Goal: Transaction & Acquisition: Purchase product/service

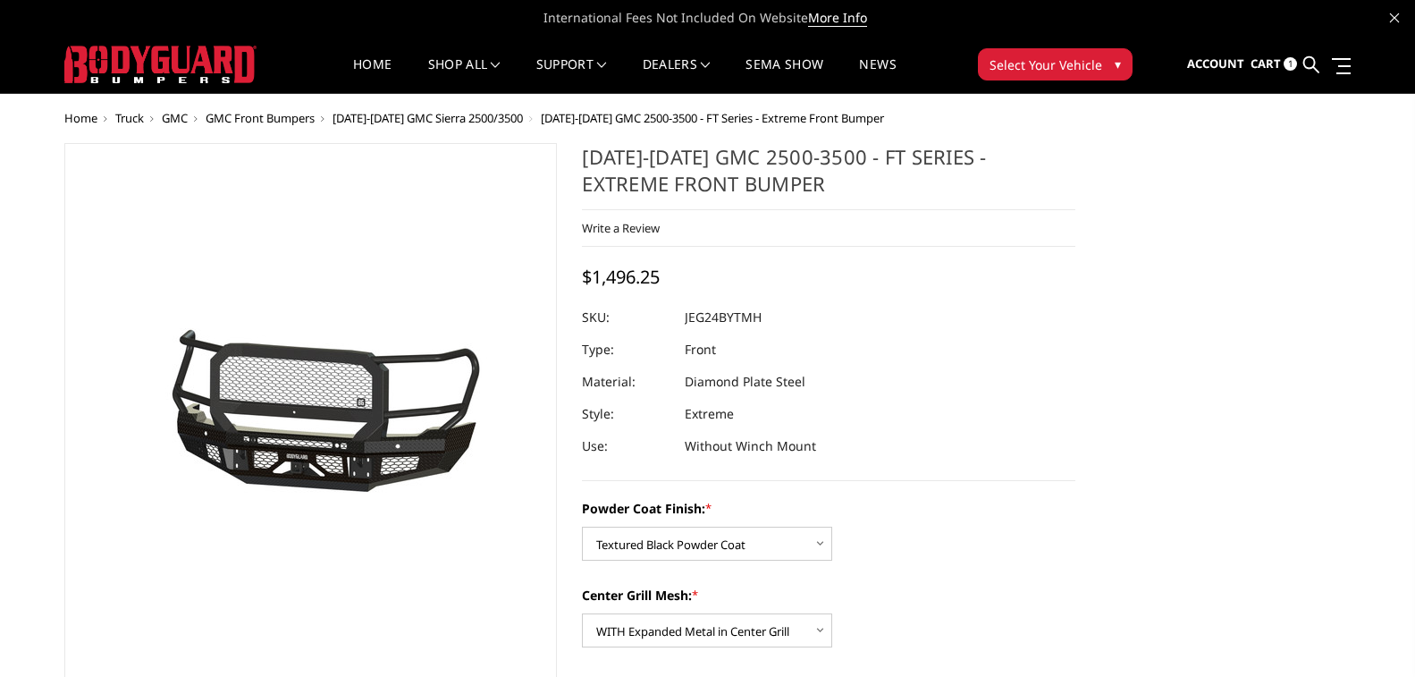
select select "3286"
select select "3287"
select select "3289"
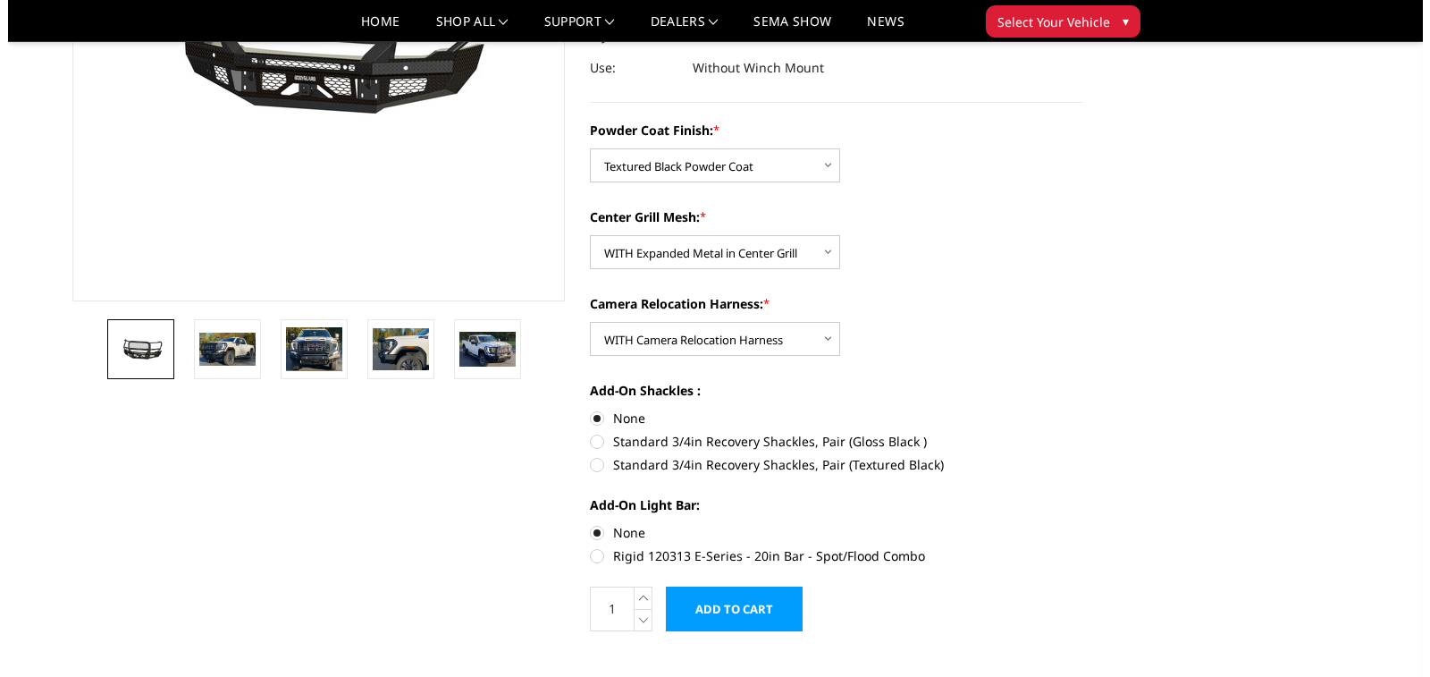
scroll to position [358, 0]
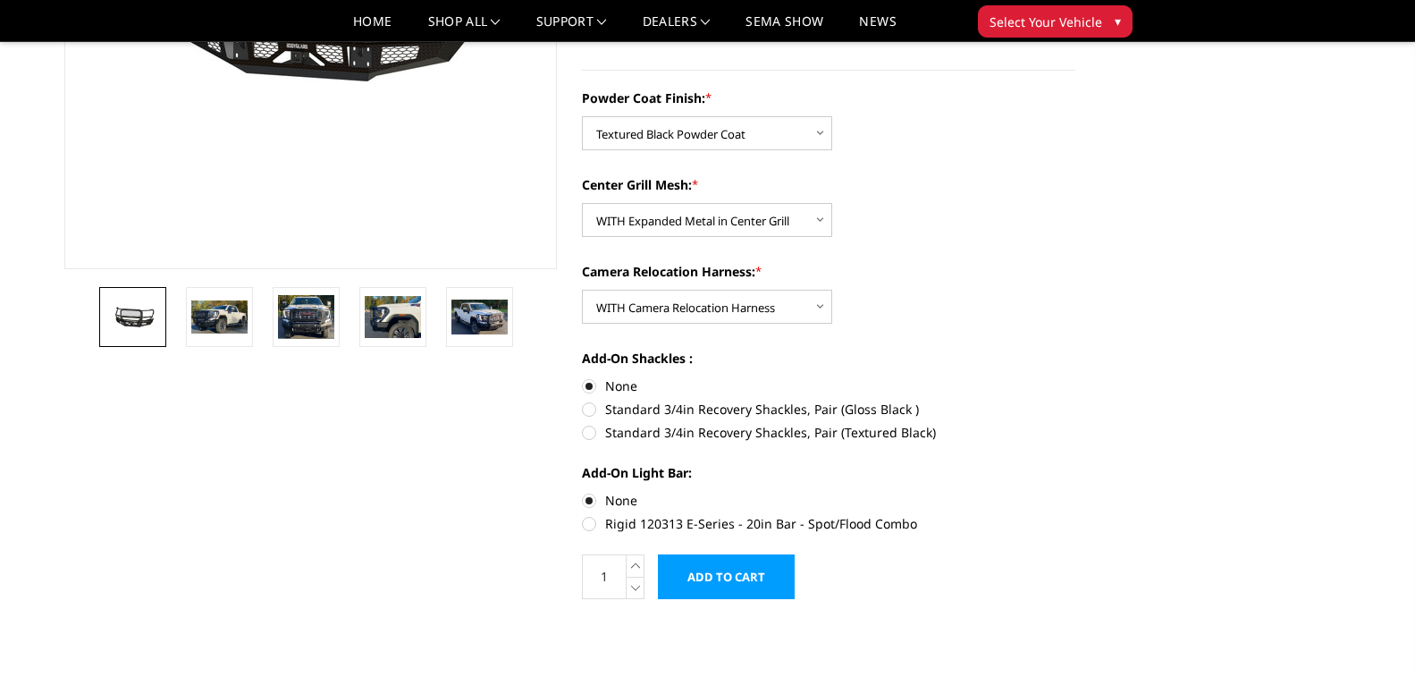
click at [743, 584] on input "Add to Cart" at bounding box center [726, 576] width 137 height 45
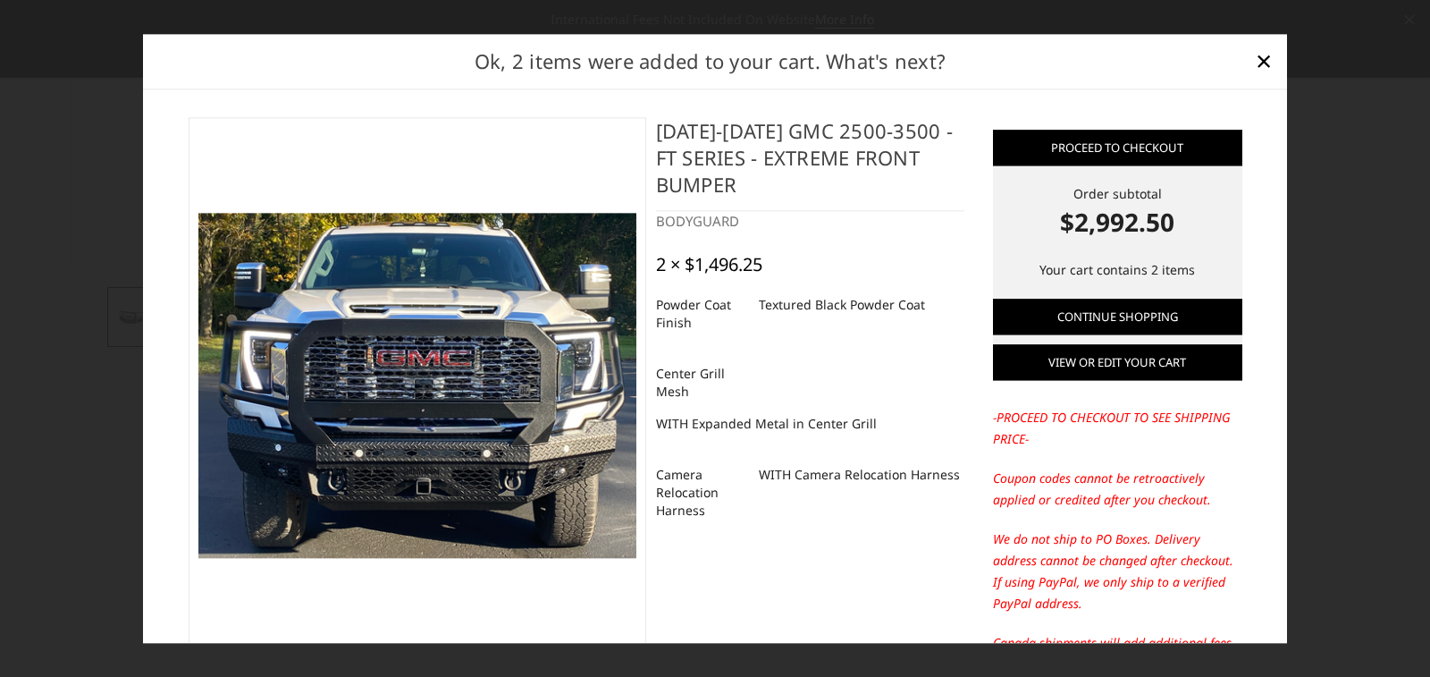
click at [1169, 361] on link "View or edit your cart" at bounding box center [1117, 362] width 249 height 36
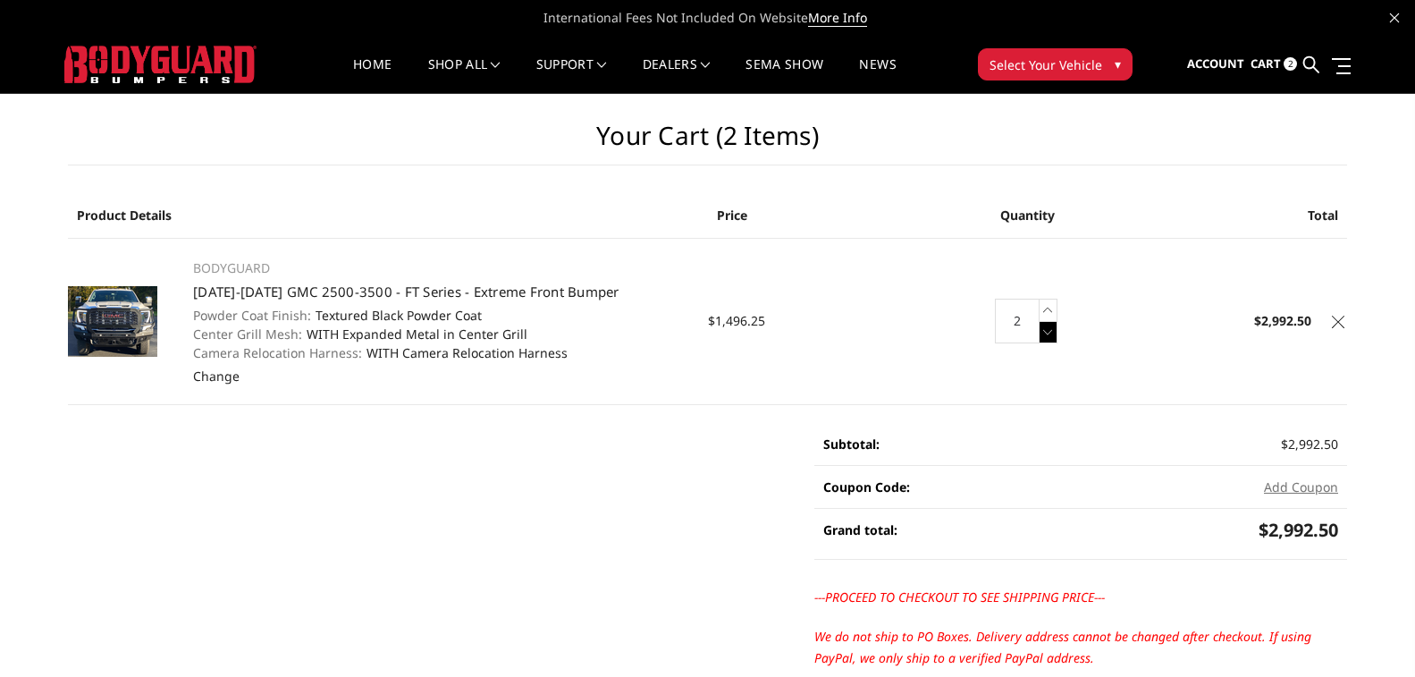
click at [1051, 332] on icon at bounding box center [1049, 332] width 18 height 22
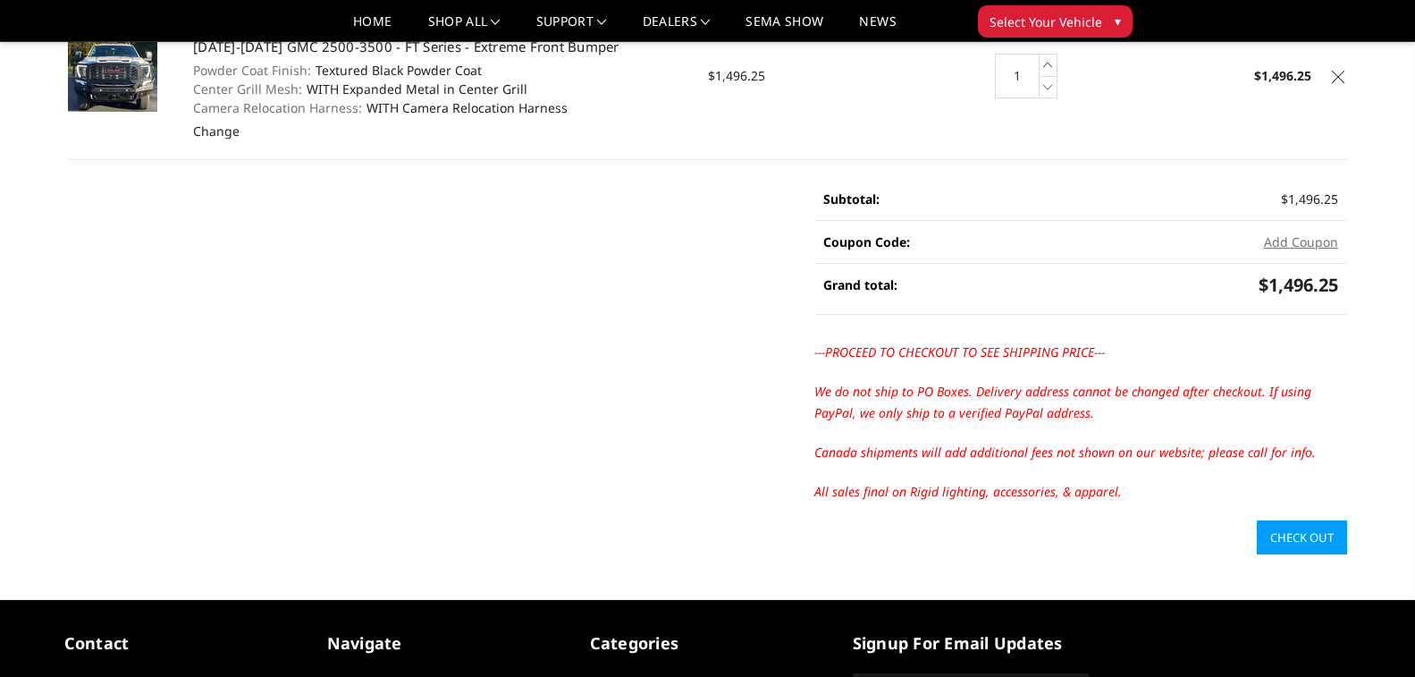
scroll to position [179, 0]
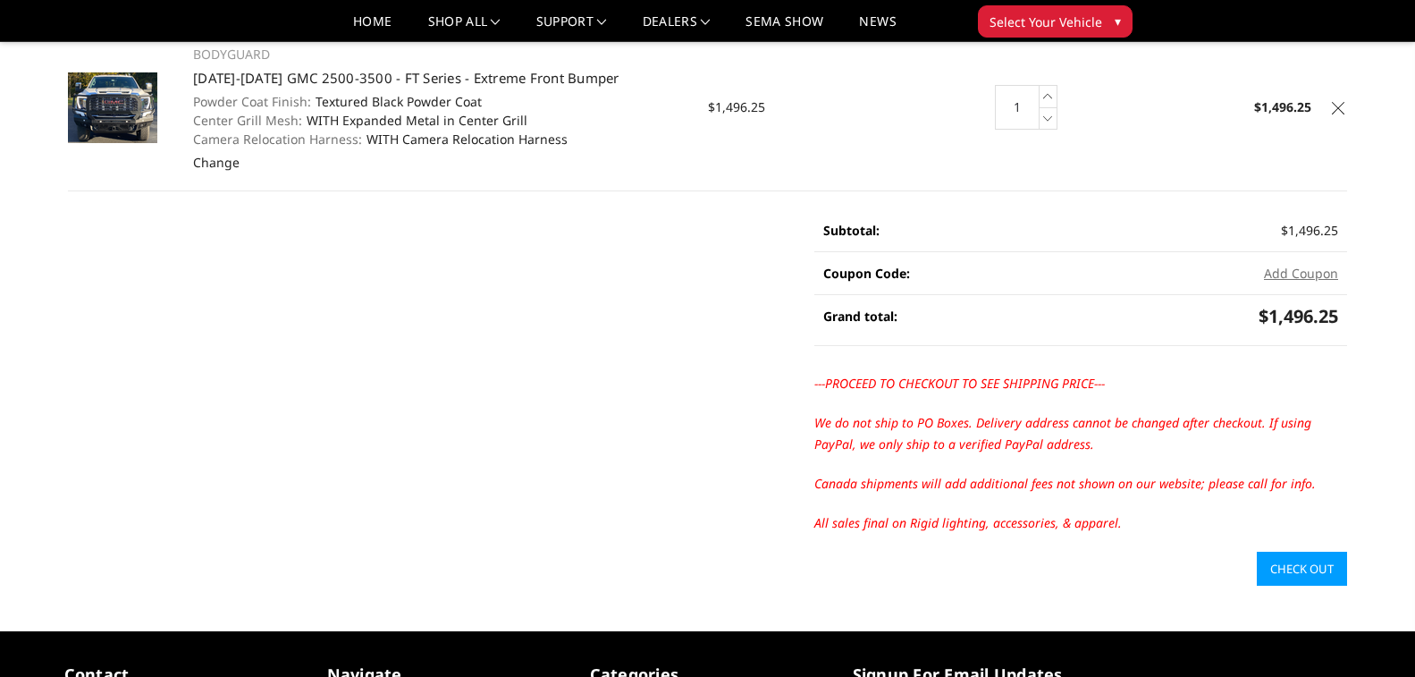
click at [1300, 569] on link "Check out" at bounding box center [1302, 569] width 90 height 34
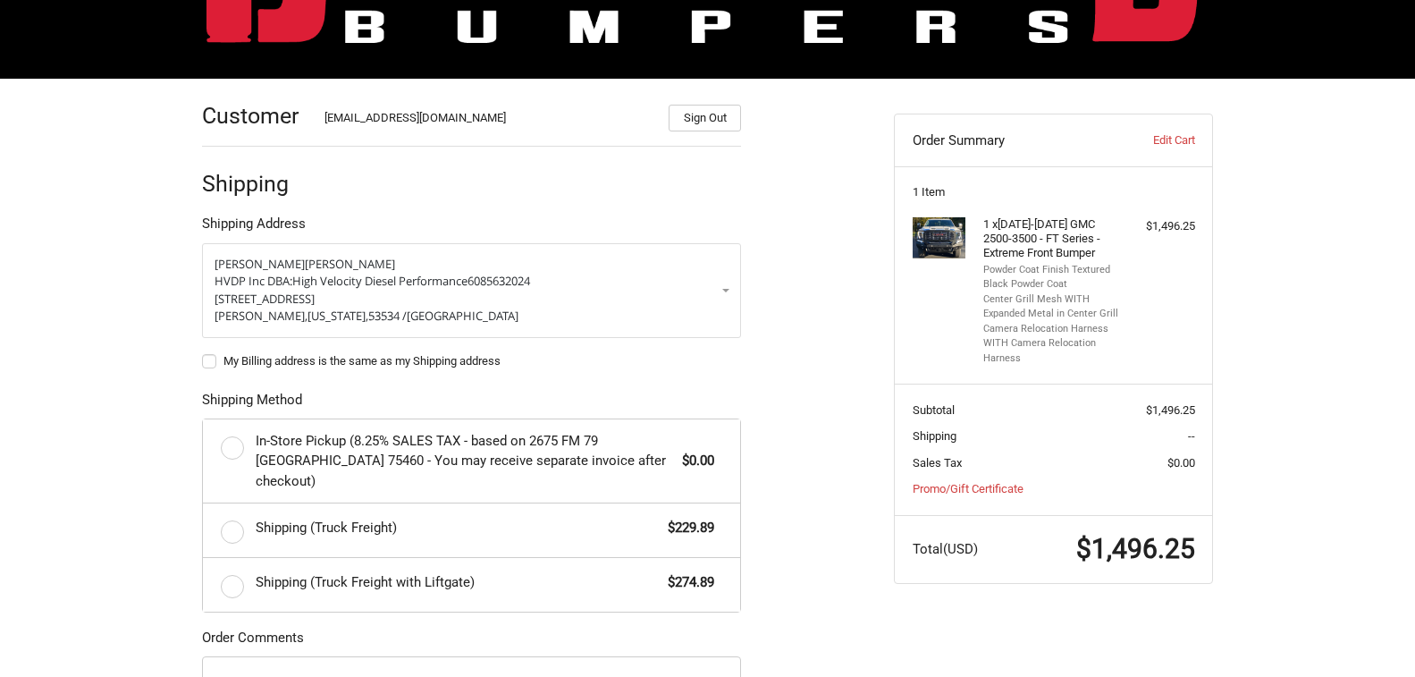
scroll to position [221, 0]
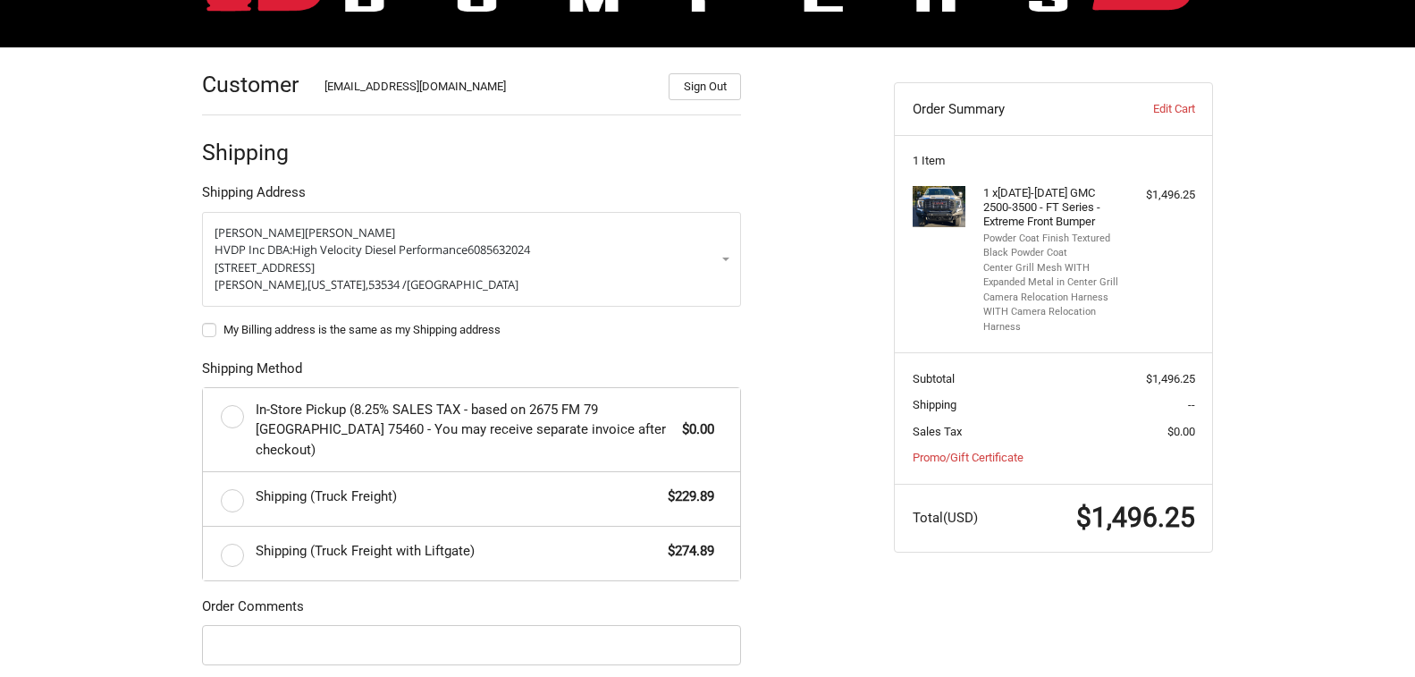
click at [209, 332] on label "My Billing address is the same as my Shipping address" at bounding box center [471, 330] width 539 height 14
click at [203, 322] on input "My Billing address is the same as my Shipping address" at bounding box center [202, 321] width 1 height 1
checkbox input "true"
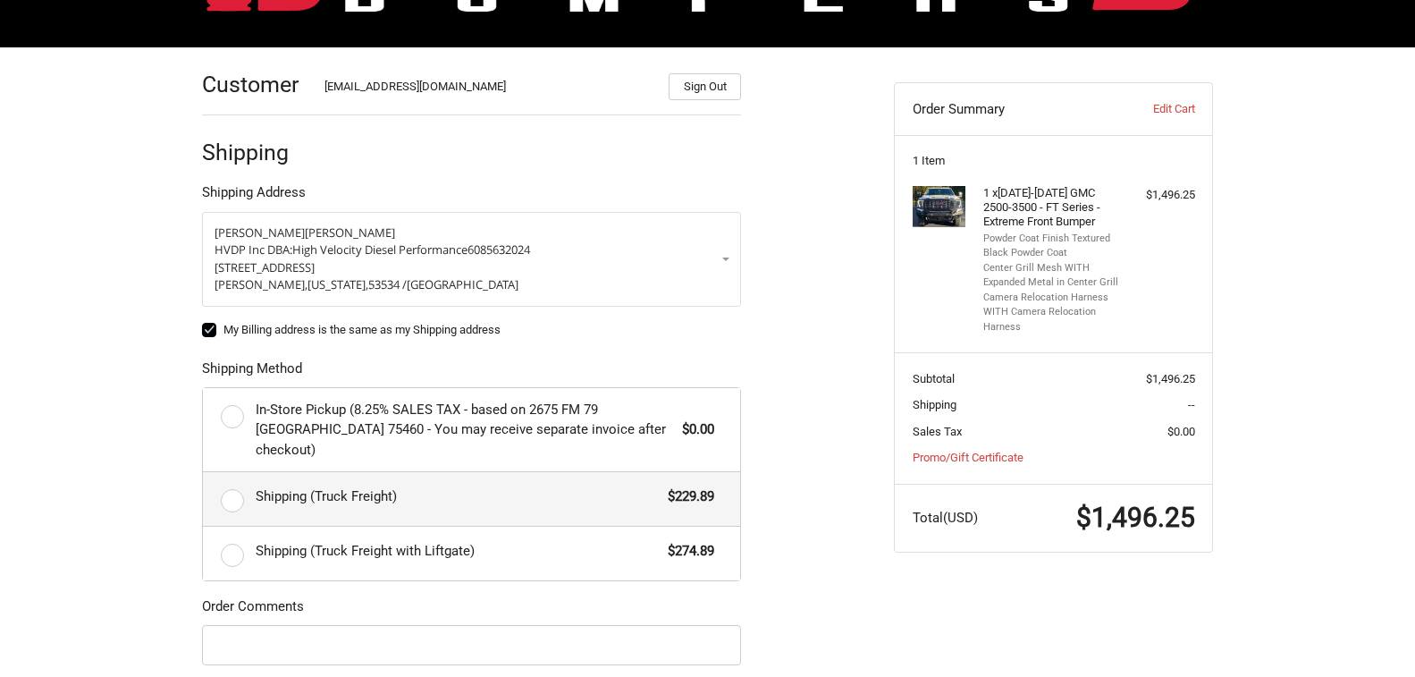
click at [232, 481] on label "Shipping (Truck Freight) $229.89" at bounding box center [471, 499] width 537 height 54
click at [204, 473] on input "Shipping (Truck Freight) $229.89" at bounding box center [203, 472] width 1 height 1
radio input "true"
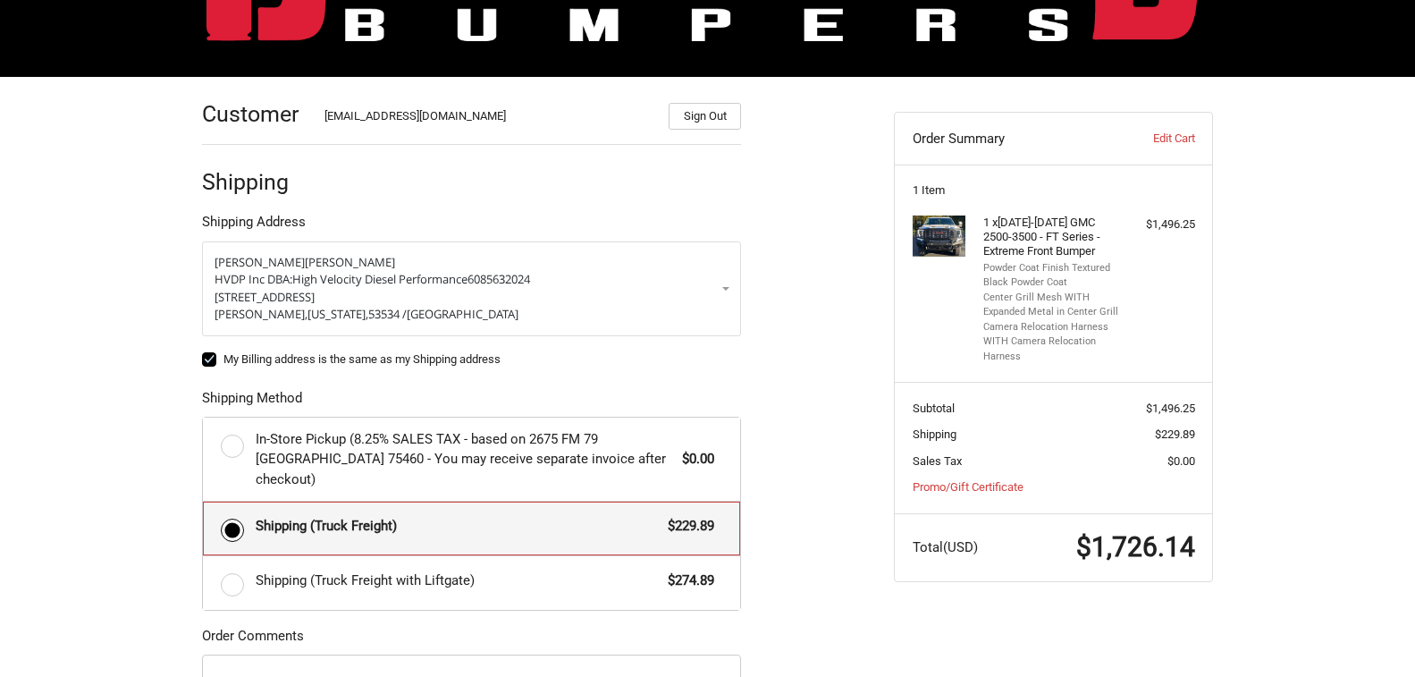
scroll to position [159, 0]
